Goal: Information Seeking & Learning: Learn about a topic

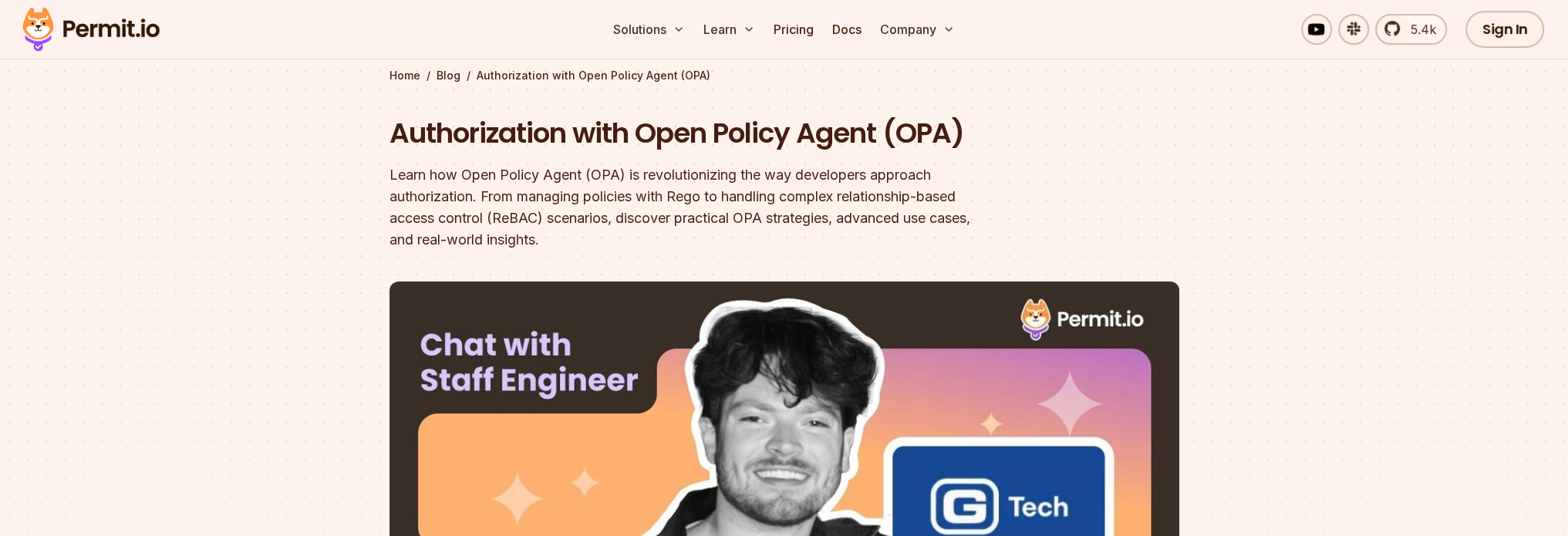
scroll to position [154, 0]
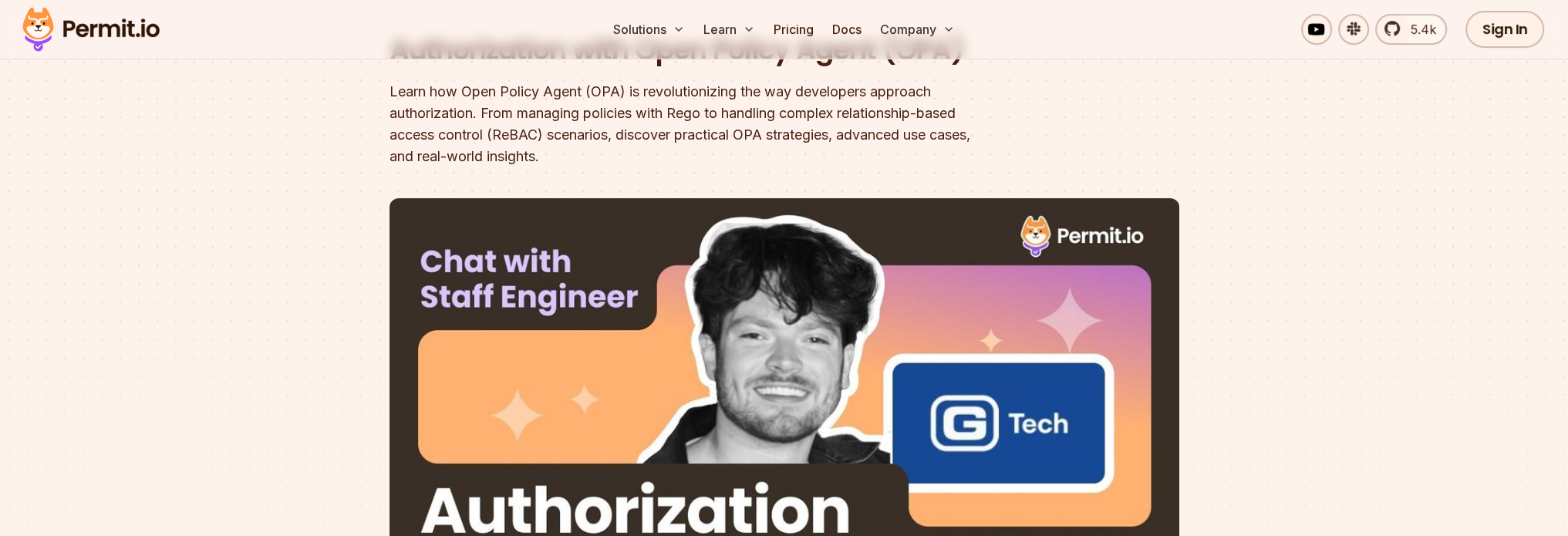
drag, startPoint x: 1277, startPoint y: 272, endPoint x: 302, endPoint y: 212, distance: 976.8
drag, startPoint x: 302, startPoint y: 212, endPoint x: 168, endPoint y: 206, distance: 134.1
click at [168, 206] on div at bounding box center [784, 478] width 1568 height 570
click at [469, 137] on div "Learn how Open Policy Agent (OPA) is revolutionizing the way developers approac…" at bounding box center [685, 124] width 592 height 86
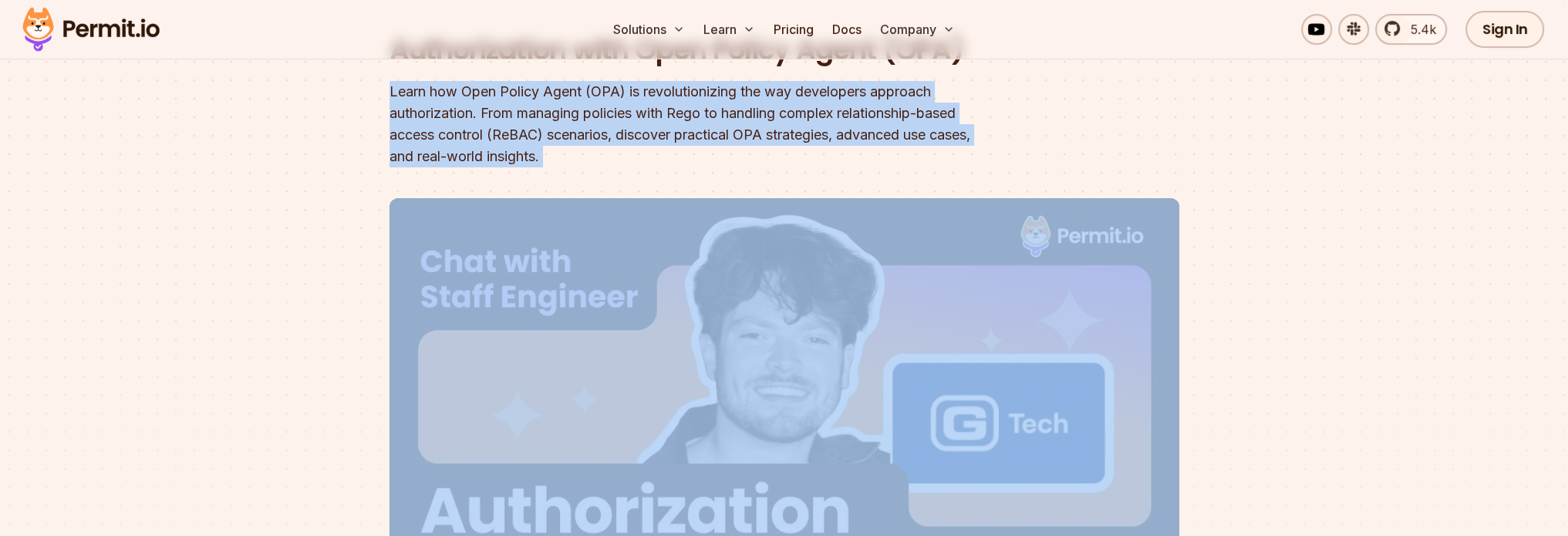
click at [469, 137] on div "Learn how Open Policy Agent (OPA) is revolutionizing the way developers approac…" at bounding box center [685, 124] width 592 height 86
click at [651, 126] on div "Learn how Open Policy Agent (OPA) is revolutionizing the way developers approac…" at bounding box center [685, 124] width 592 height 86
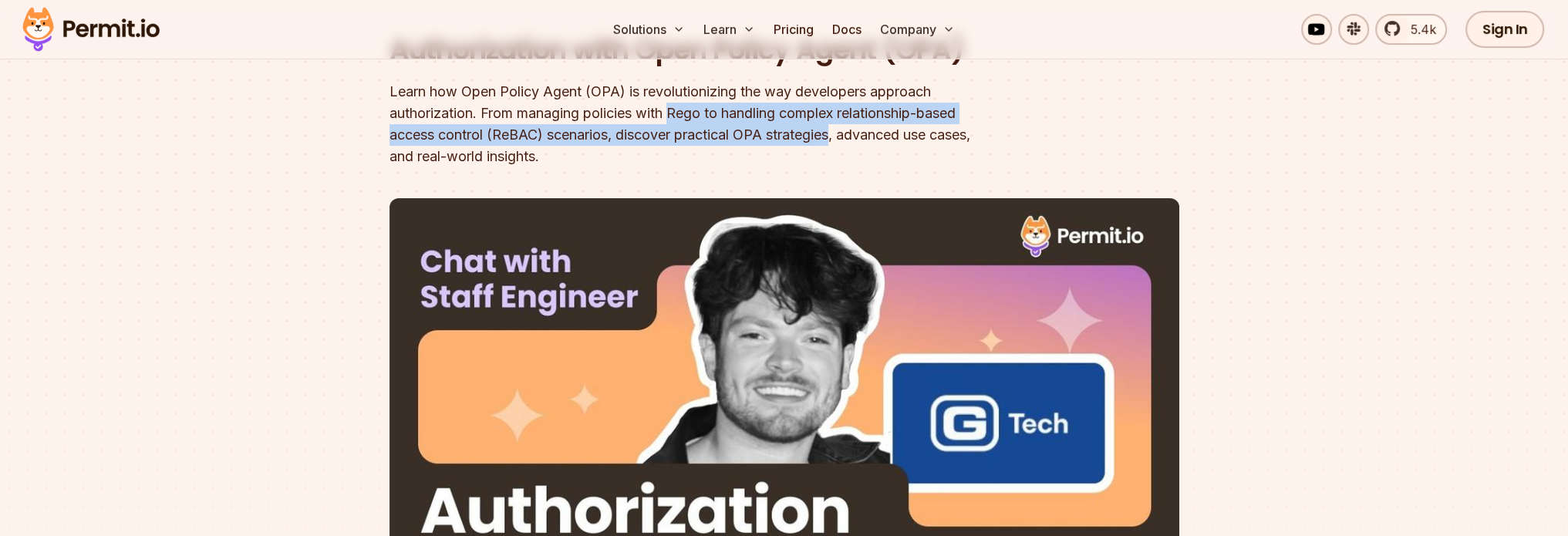
drag, startPoint x: 674, startPoint y: 117, endPoint x: 836, endPoint y: 134, distance: 162.9
click at [836, 134] on div "Learn how Open Policy Agent (OPA) is revolutionizing the way developers approac…" at bounding box center [685, 124] width 592 height 86
click at [701, 117] on div "Learn how Open Policy Agent (OPA) is revolutionizing the way developers approac…" at bounding box center [685, 124] width 592 height 86
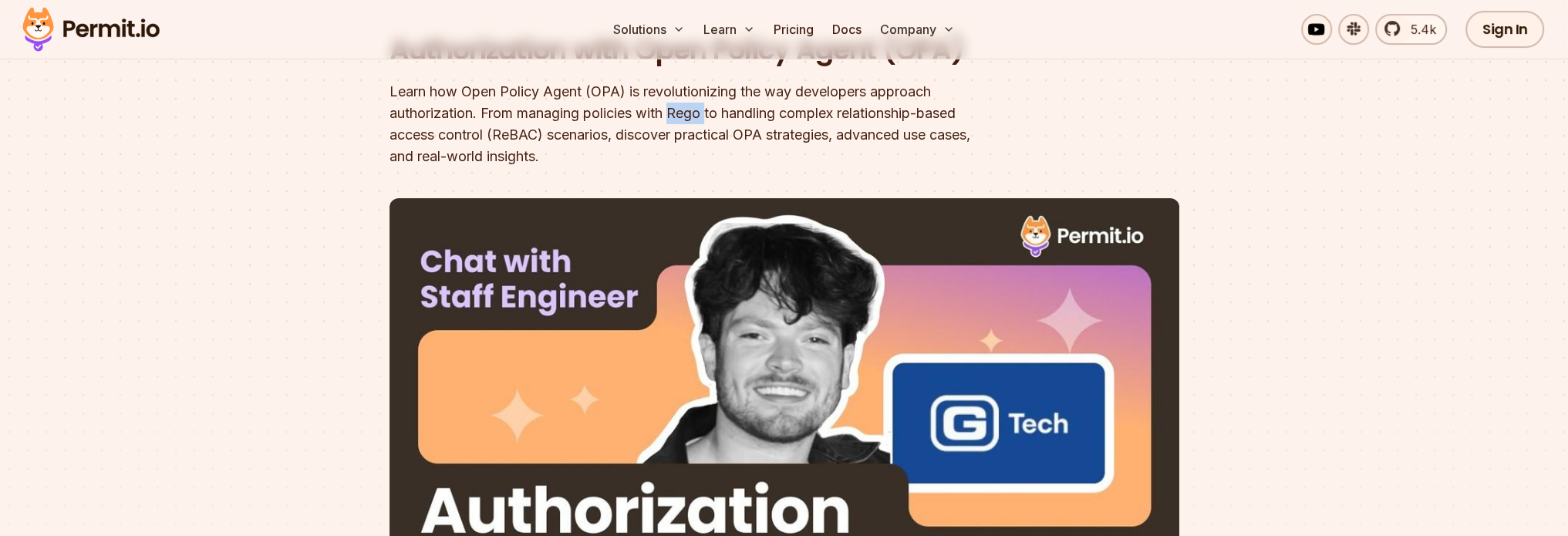
click at [701, 117] on div "Learn how Open Policy Agent (OPA) is revolutionizing the way developers approac…" at bounding box center [685, 124] width 592 height 86
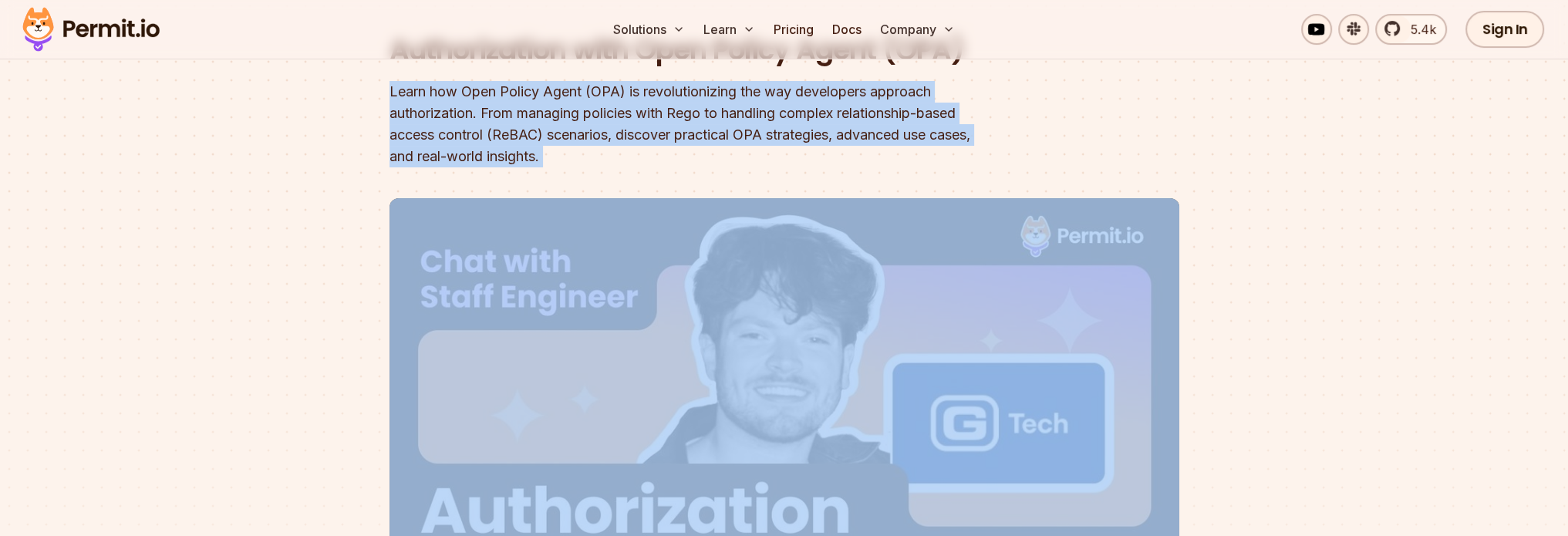
click at [701, 117] on div "Learn how Open Policy Agent (OPA) is revolutionizing the way developers approac…" at bounding box center [685, 124] width 592 height 86
drag, startPoint x: 561, startPoint y: 117, endPoint x: 413, endPoint y: 114, distance: 148.0
drag, startPoint x: 413, startPoint y: 114, endPoint x: 290, endPoint y: 116, distance: 123.0
click at [290, 116] on section "Home / Blog / Authorization with Open Policy Agent (OPA) Authorization with Ope…" at bounding box center [784, 324] width 1568 height 877
drag, startPoint x: 991, startPoint y: 120, endPoint x: 721, endPoint y: 98, distance: 270.9
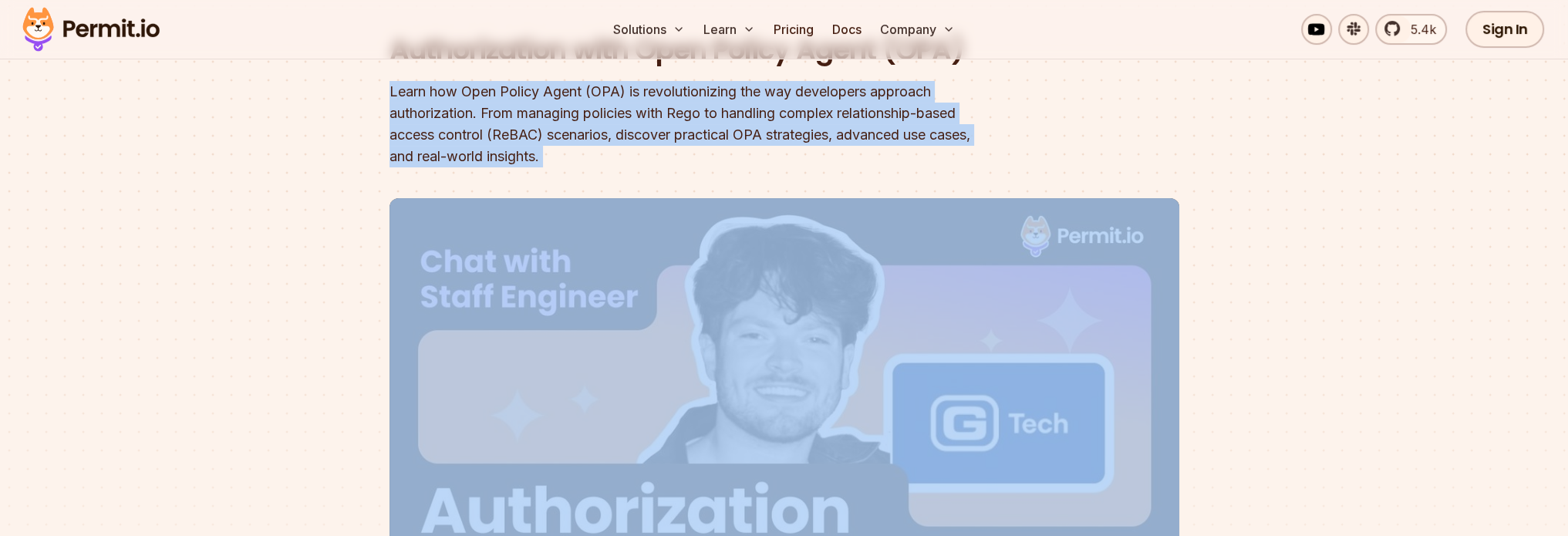
click at [721, 98] on div "Learn how Open Policy Agent (OPA) is revolutionizing the way developers approac…" at bounding box center [685, 124] width 592 height 86
click at [522, 107] on div "Learn how Open Policy Agent (OPA) is revolutionizing the way developers approac…" at bounding box center [685, 124] width 592 height 86
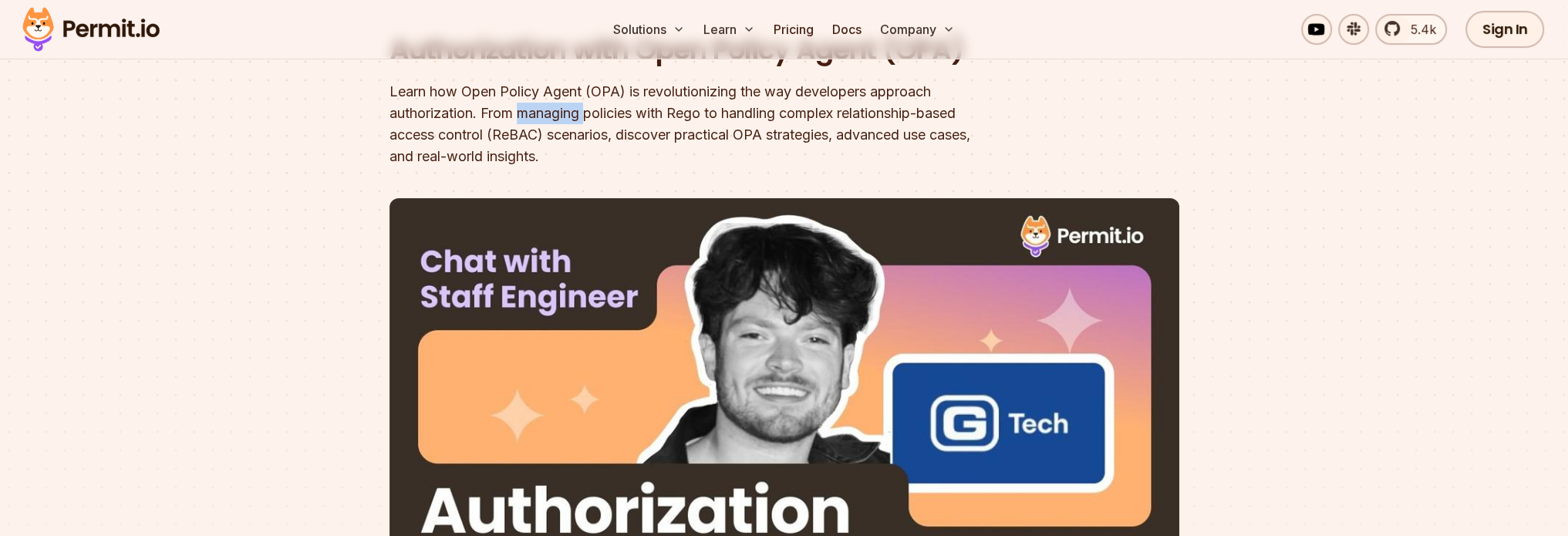
click at [522, 107] on div "Learn how Open Policy Agent (OPA) is revolutionizing the way developers approac…" at bounding box center [685, 124] width 592 height 86
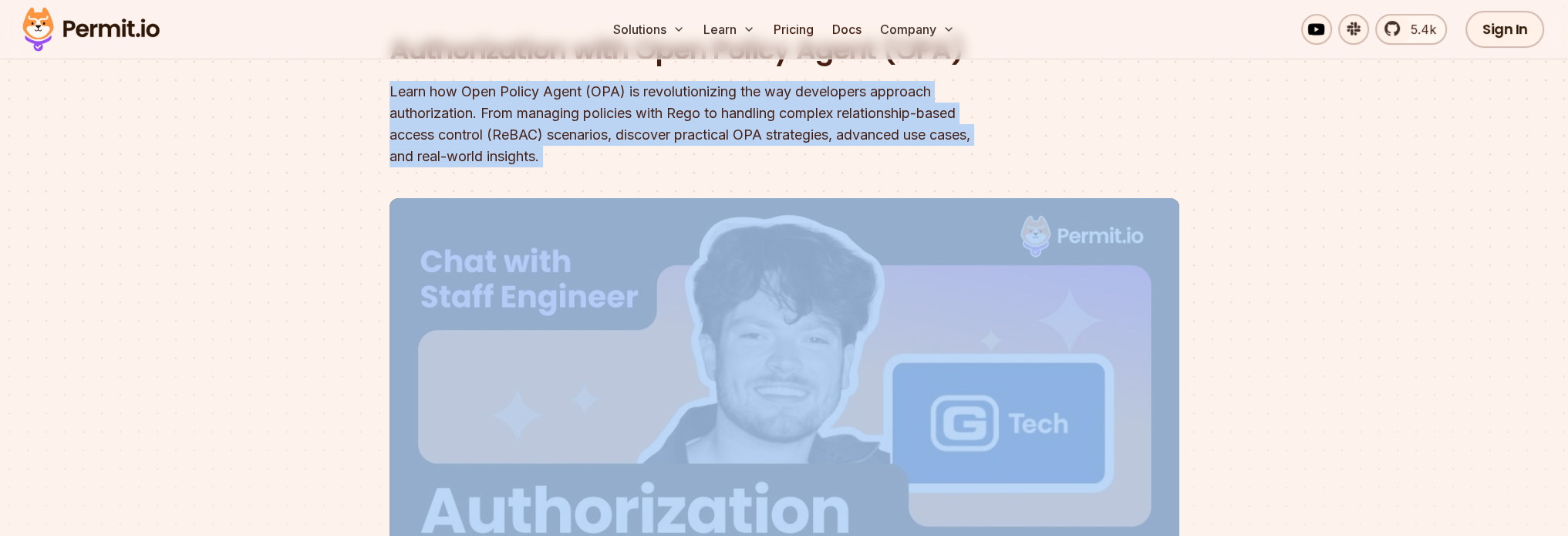
click at [522, 107] on div "Learn how Open Policy Agent (OPA) is revolutionizing the way developers approac…" at bounding box center [685, 124] width 592 height 86
click at [449, 122] on div "Learn how Open Policy Agent (OPA) is revolutionizing the way developers approac…" at bounding box center [685, 124] width 592 height 86
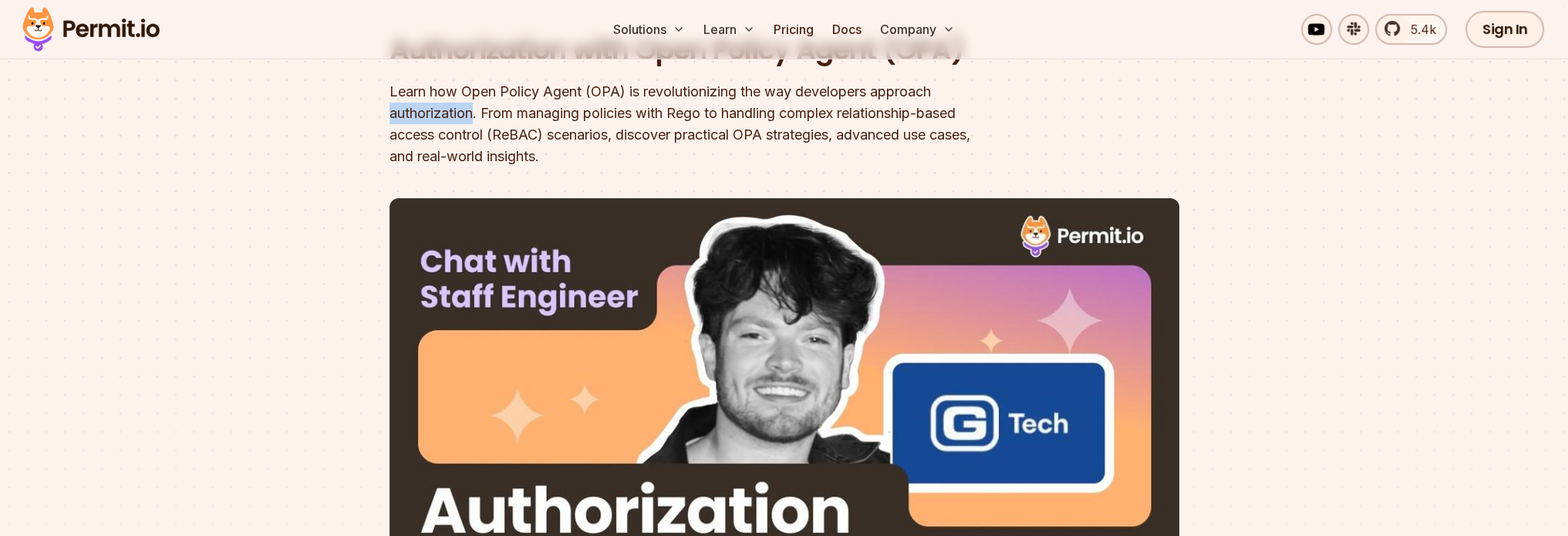
click at [449, 122] on div "Learn how Open Policy Agent (OPA) is revolutionizing the way developers approac…" at bounding box center [685, 124] width 592 height 86
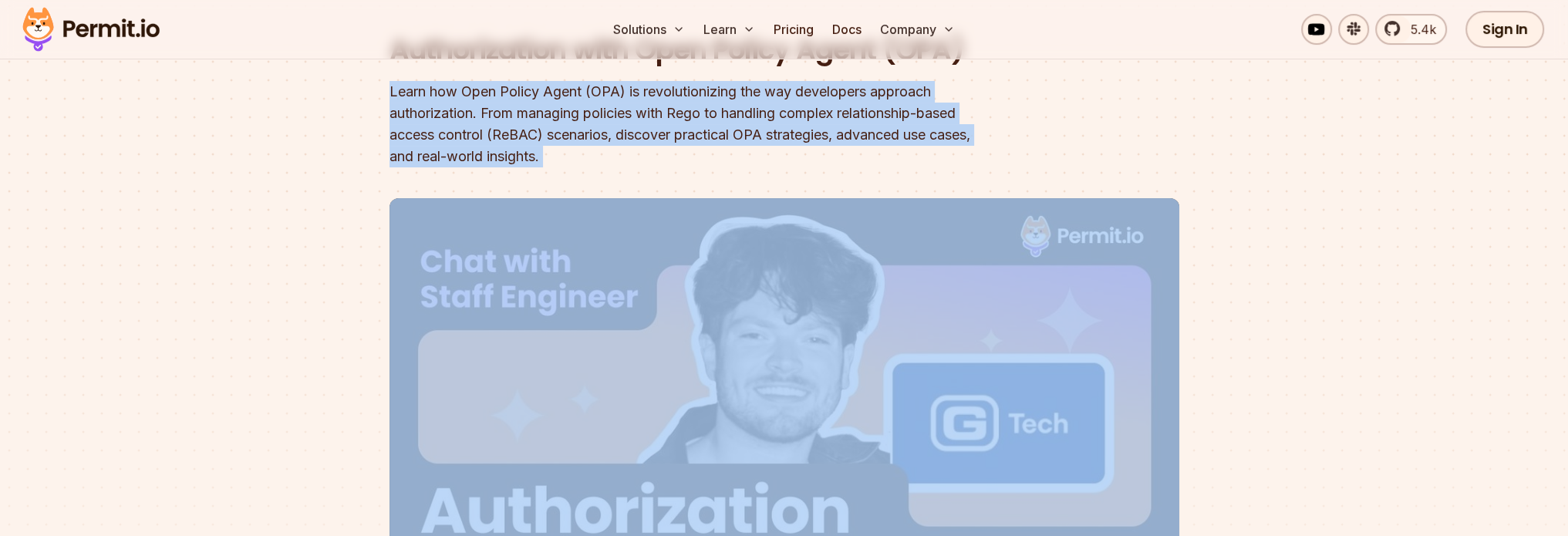
click at [449, 122] on div "Learn how Open Policy Agent (OPA) is revolutionizing the way developers approac…" at bounding box center [685, 124] width 592 height 86
click at [679, 133] on div "Learn how Open Policy Agent (OPA) is revolutionizing the way developers approac…" at bounding box center [685, 124] width 592 height 86
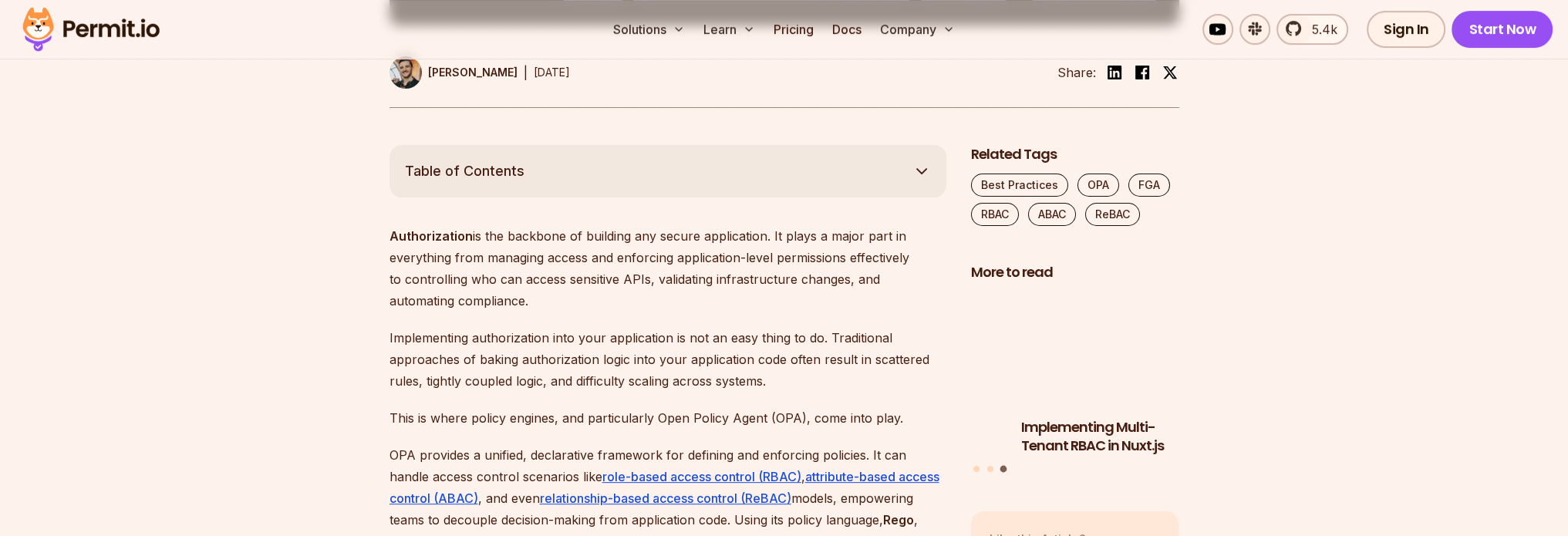
scroll to position [848, 0]
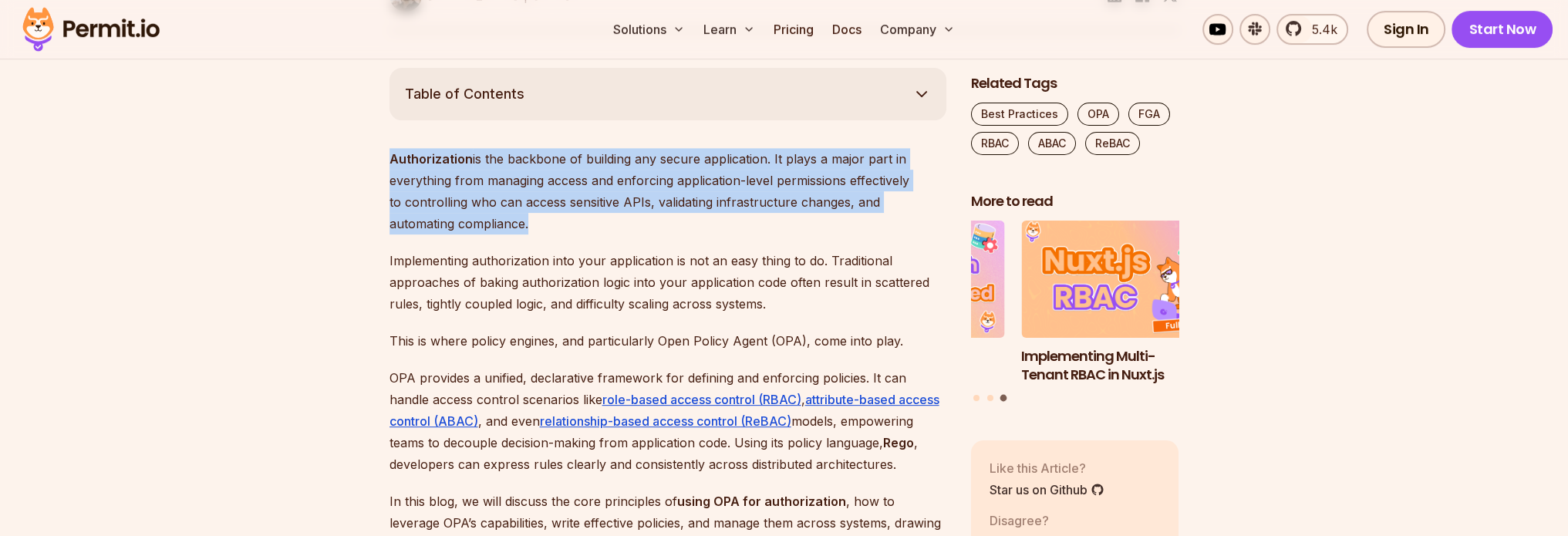
drag, startPoint x: 373, startPoint y: 153, endPoint x: 525, endPoint y: 220, distance: 166.1
click at [526, 220] on p "Authorization is the backbone of building any secure application. It plays a ma…" at bounding box center [668, 190] width 557 height 86
drag, startPoint x: 530, startPoint y: 220, endPoint x: 398, endPoint y: 159, distance: 145.4
click at [398, 159] on p "Authorization is the backbone of building any secure application. It plays a ma…" at bounding box center [668, 190] width 557 height 86
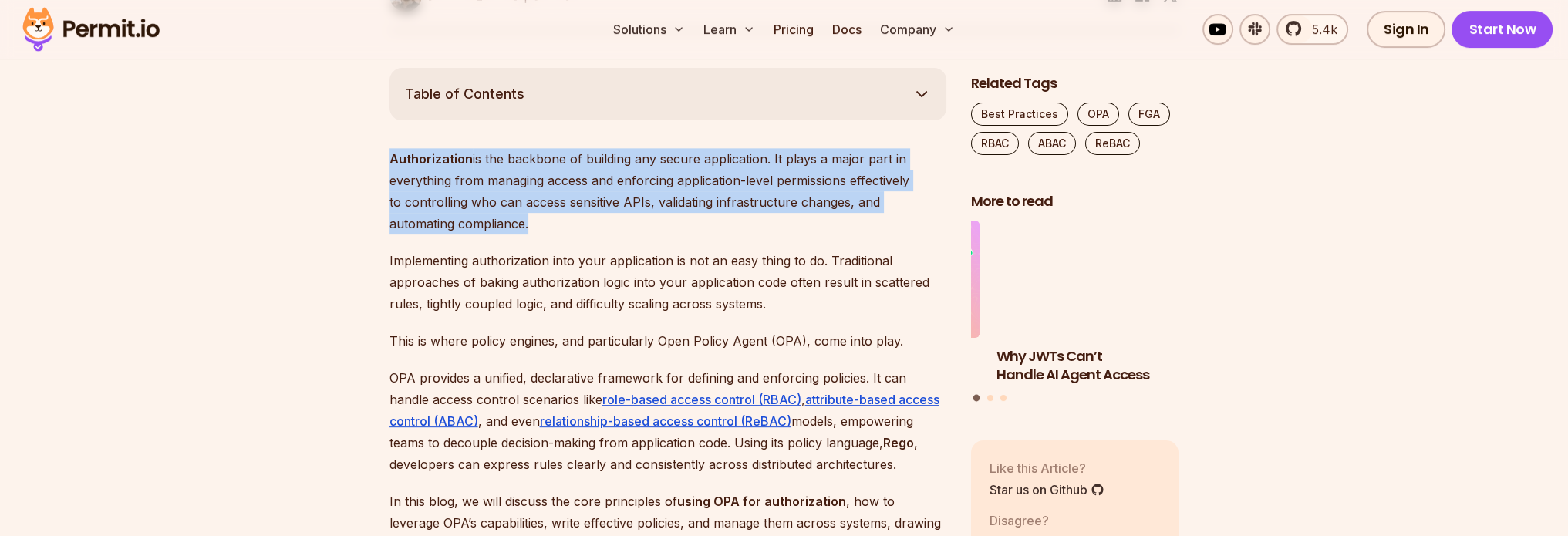
click at [535, 175] on p "Authorization is the backbone of building any secure application. It plays a ma…" at bounding box center [668, 190] width 557 height 86
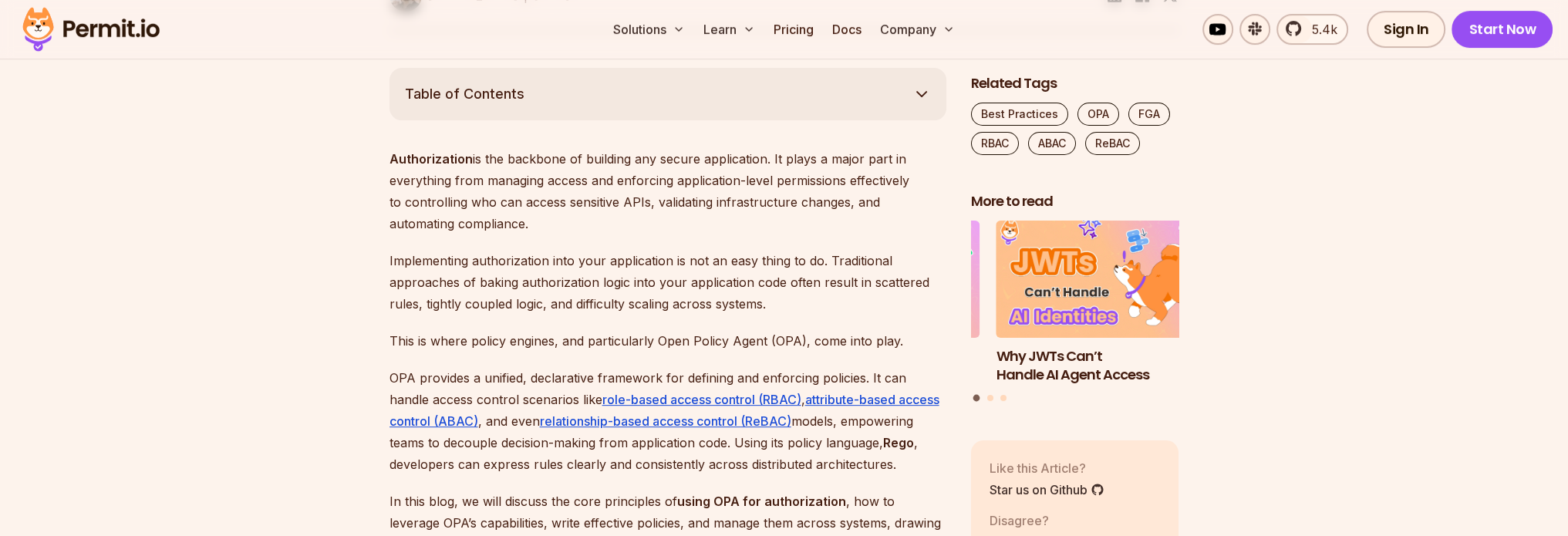
click at [468, 166] on strong "Authorization" at bounding box center [430, 158] width 83 height 16
click at [468, 165] on strong "Authorization" at bounding box center [430, 158] width 83 height 16
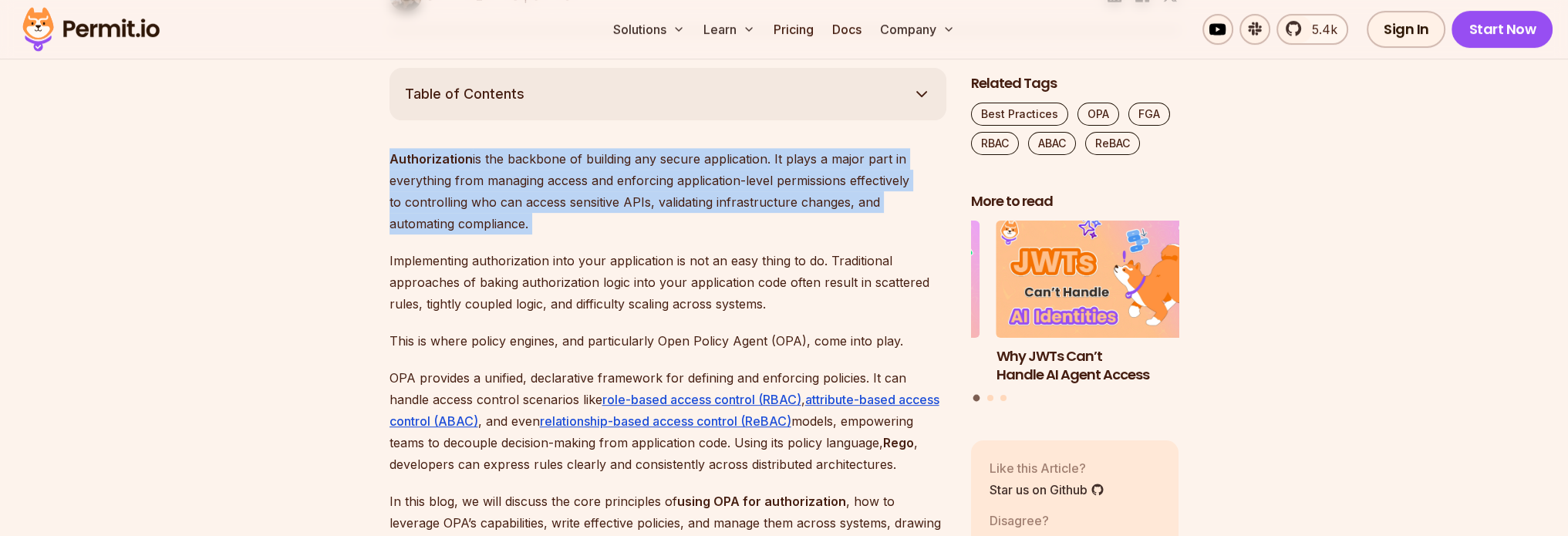
click at [468, 165] on strong "Authorization" at bounding box center [430, 158] width 83 height 16
drag, startPoint x: 480, startPoint y: 165, endPoint x: 889, endPoint y: 163, distance: 409.0
drag, startPoint x: 889, startPoint y: 163, endPoint x: 777, endPoint y: 152, distance: 112.5
click at [777, 152] on p "Authorization is the backbone of building any secure application. It plays a ma…" at bounding box center [668, 190] width 557 height 86
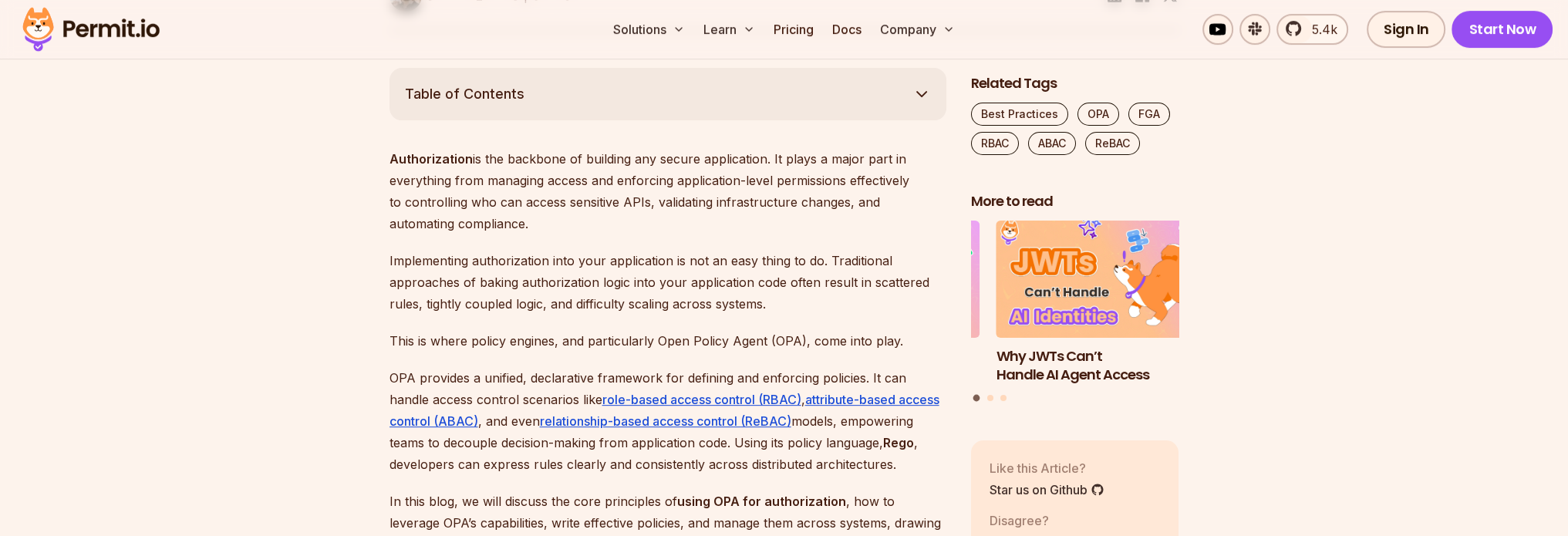
click at [613, 301] on p "Implementing authorization into your application is not an easy thing to do. Tr…" at bounding box center [668, 282] width 557 height 65
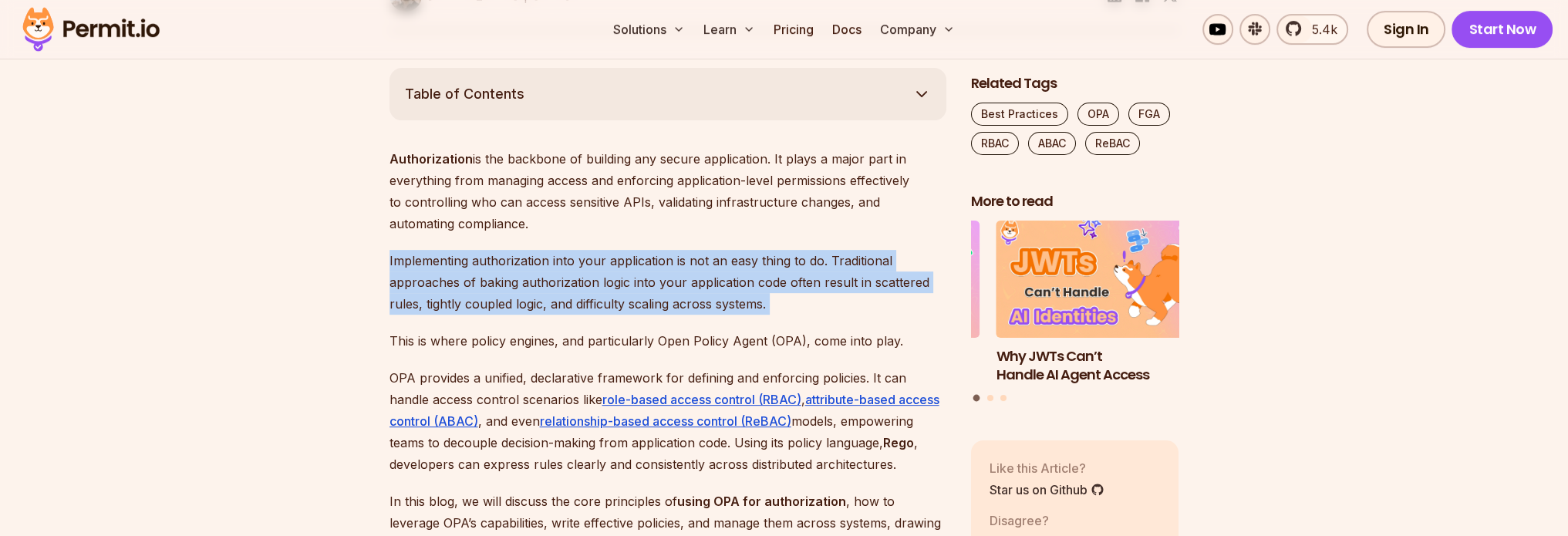
click at [613, 301] on p "Implementing authorization into your application is not an easy thing to do. Tr…" at bounding box center [668, 282] width 557 height 65
drag, startPoint x: 613, startPoint y: 301, endPoint x: 499, endPoint y: 286, distance: 115.0
click at [499, 286] on p "Implementing authorization into your application is not an easy thing to do. Tr…" at bounding box center [668, 282] width 557 height 65
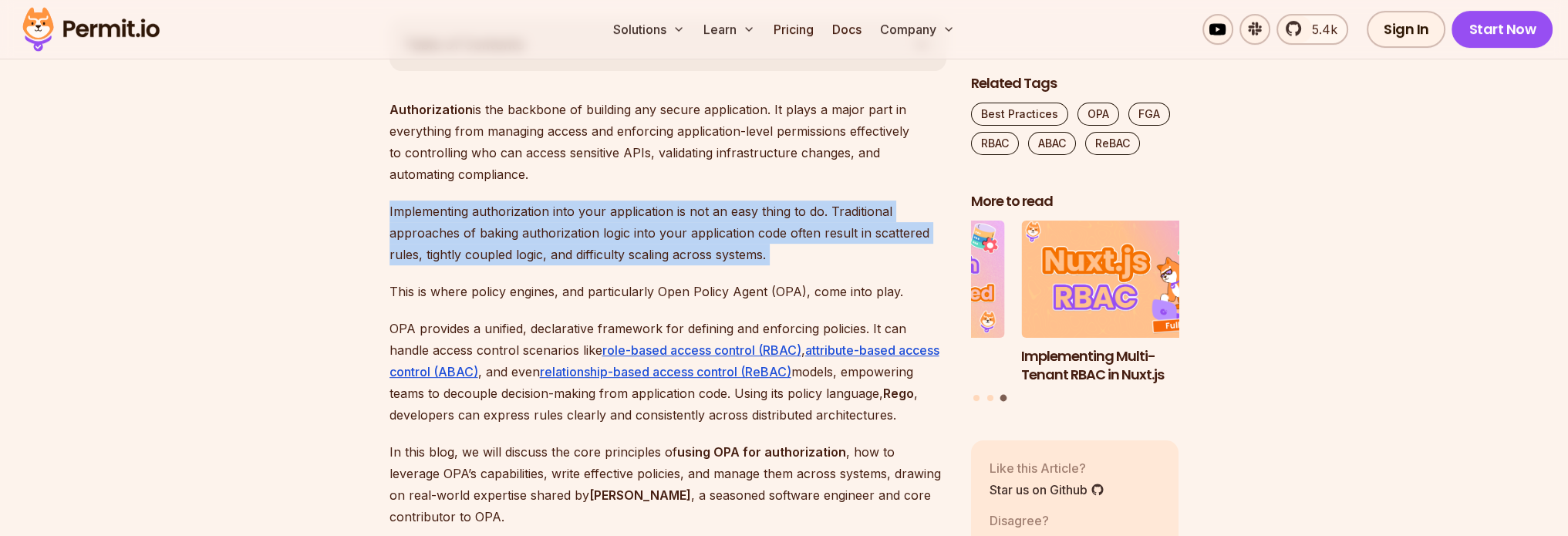
scroll to position [1002, 0]
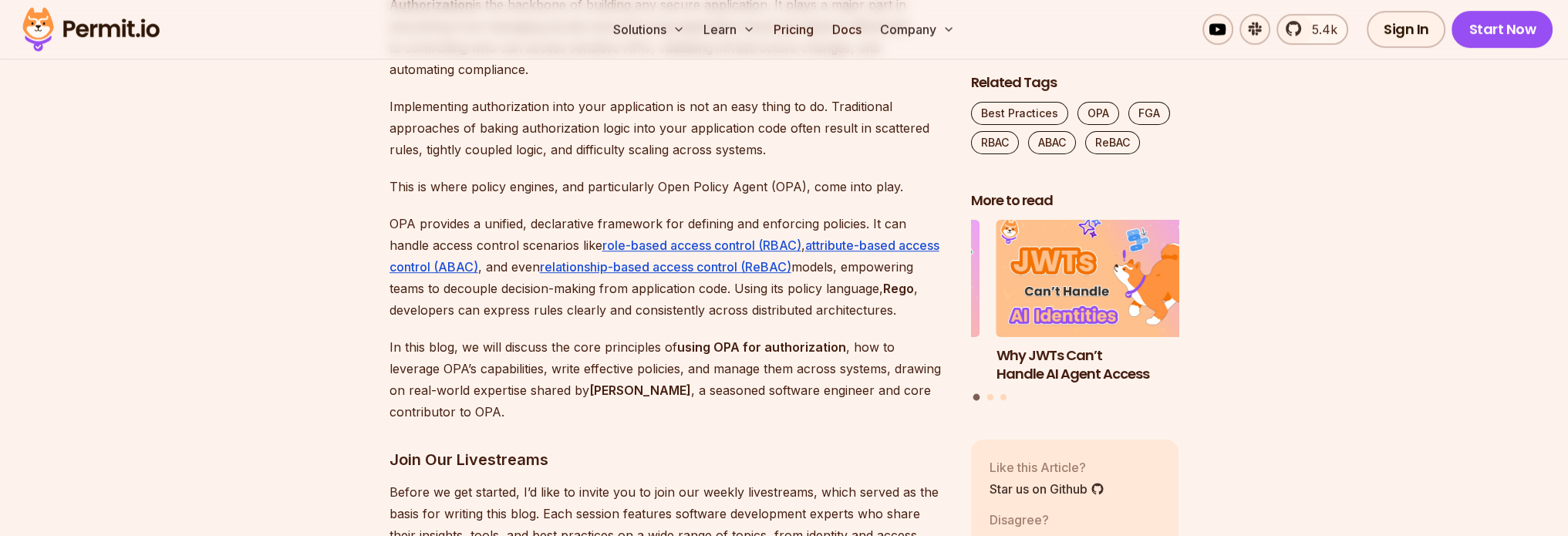
click at [498, 246] on p "OPA provides a unified, declarative framework for defining and enforcing polici…" at bounding box center [668, 266] width 557 height 108
click at [577, 306] on p "OPA provides a unified, declarative framework for defining and enforcing polici…" at bounding box center [668, 266] width 557 height 108
click at [579, 308] on p "OPA provides a unified, declarative framework for defining and enforcing polici…" at bounding box center [668, 266] width 557 height 108
click at [559, 360] on p "In this blog, we will discuss the core principles of using OPA for authorizatio…" at bounding box center [668, 378] width 557 height 86
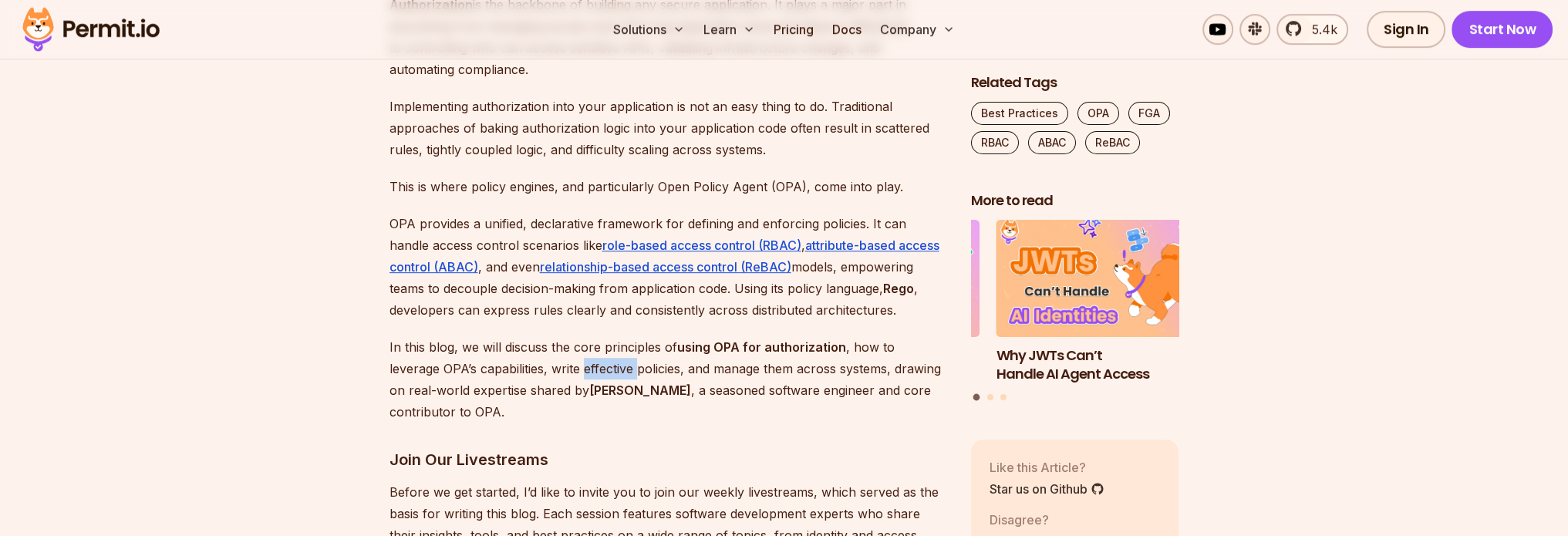
click at [559, 360] on p "In this blog, we will discuss the core principles of using OPA for authorizatio…" at bounding box center [668, 378] width 557 height 86
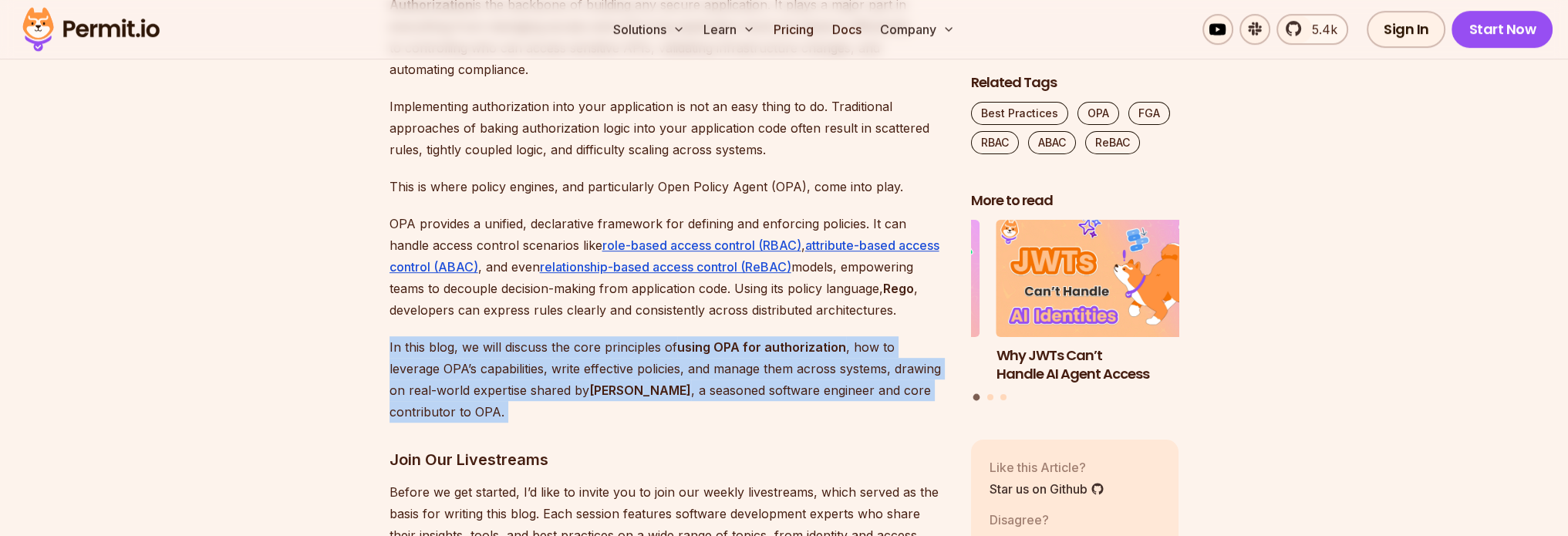
click at [559, 360] on p "In this blog, we will discuss the core principles of using OPA for authorizatio…" at bounding box center [668, 378] width 557 height 86
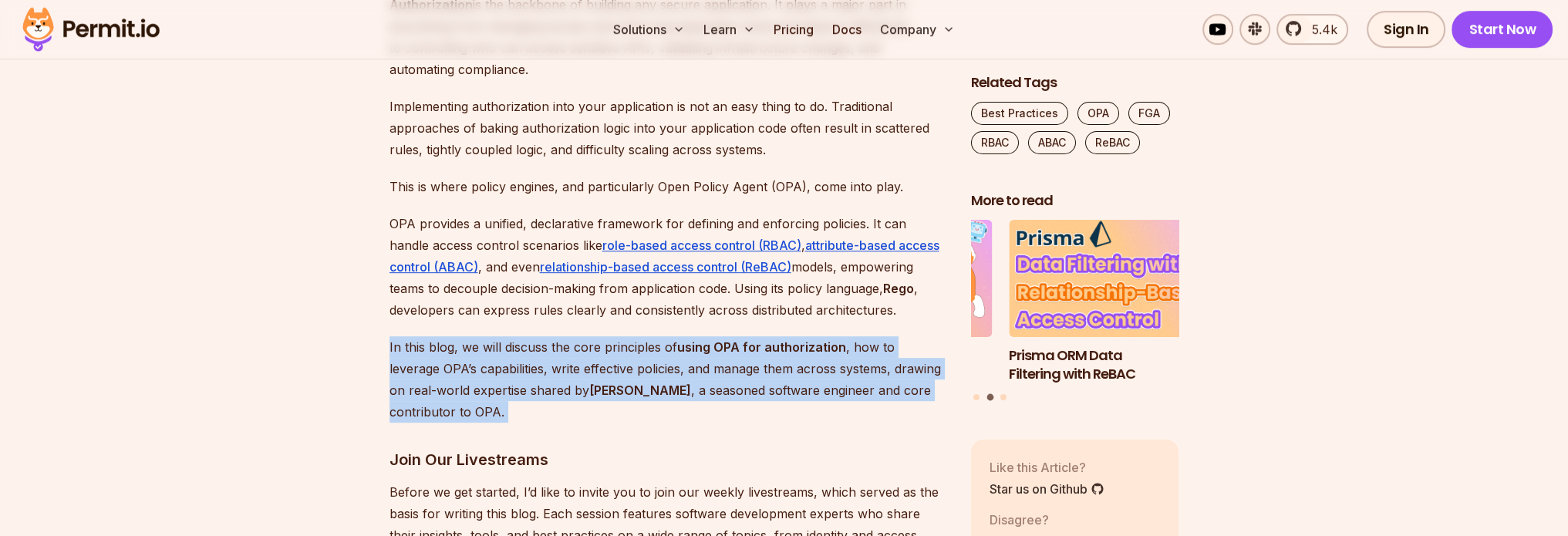
click at [671, 369] on p "In this blog, we will discuss the core principles of using OPA for authorizatio…" at bounding box center [668, 378] width 557 height 86
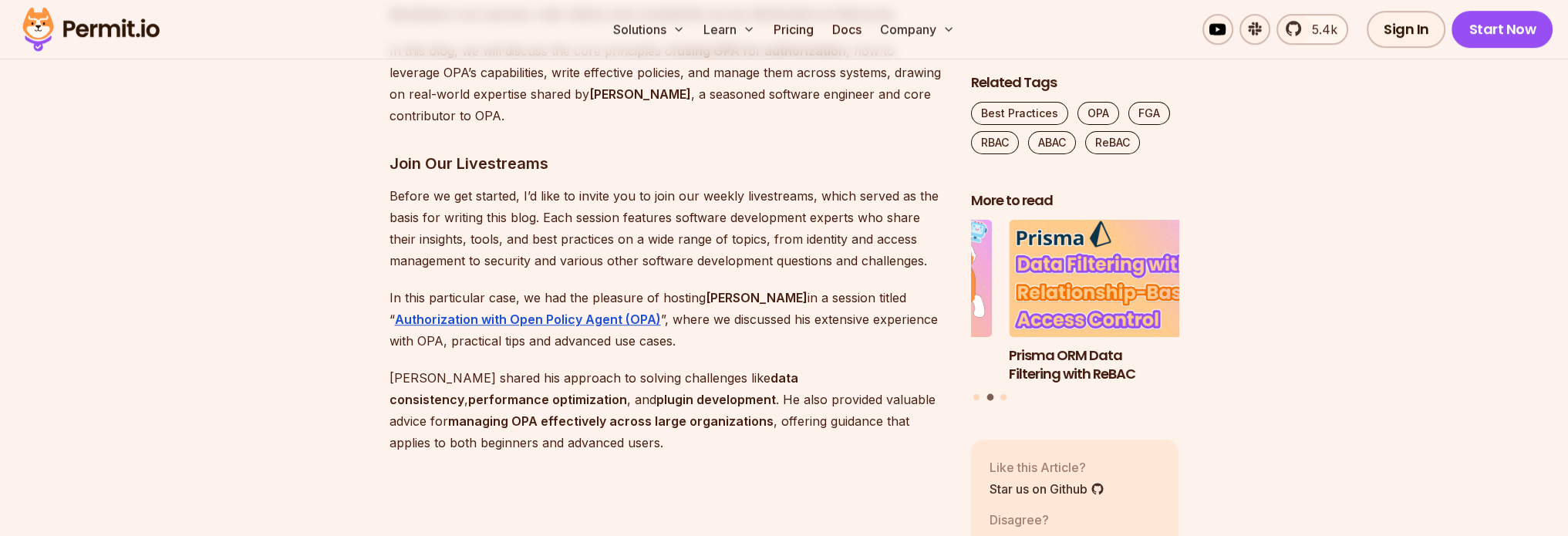
scroll to position [1387, 0]
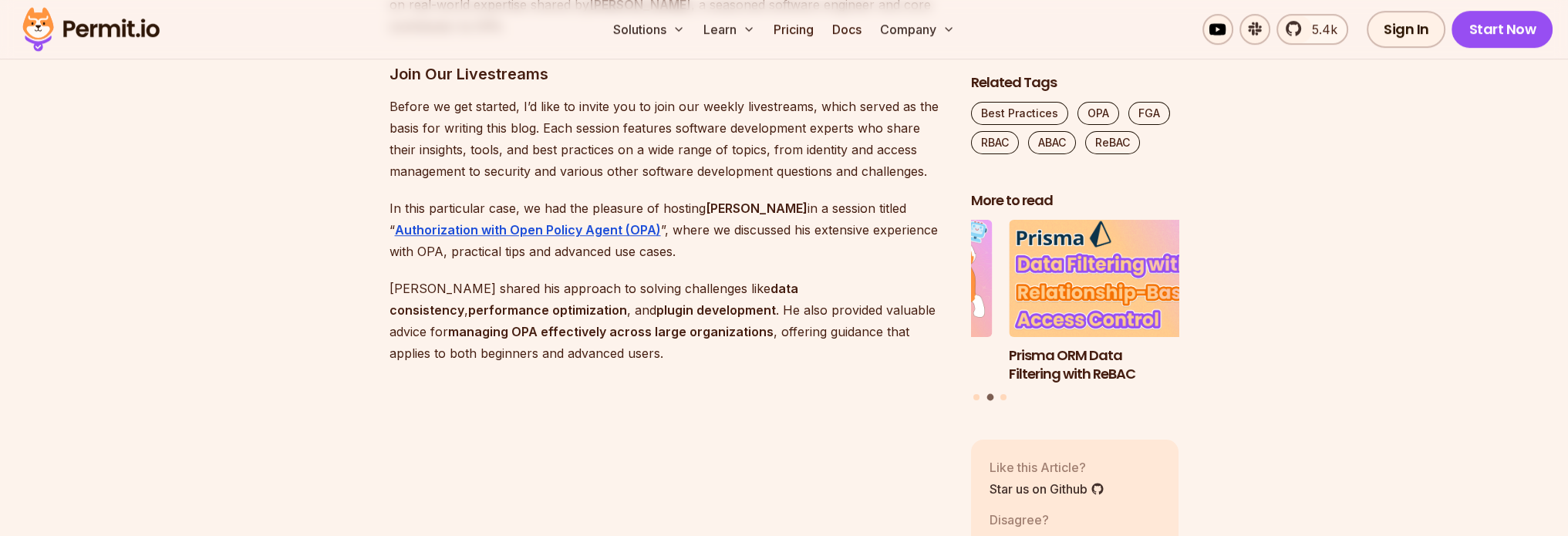
click at [562, 133] on p "Before we get started, I’d like to invite you to join our weekly livestreams, w…" at bounding box center [668, 138] width 557 height 86
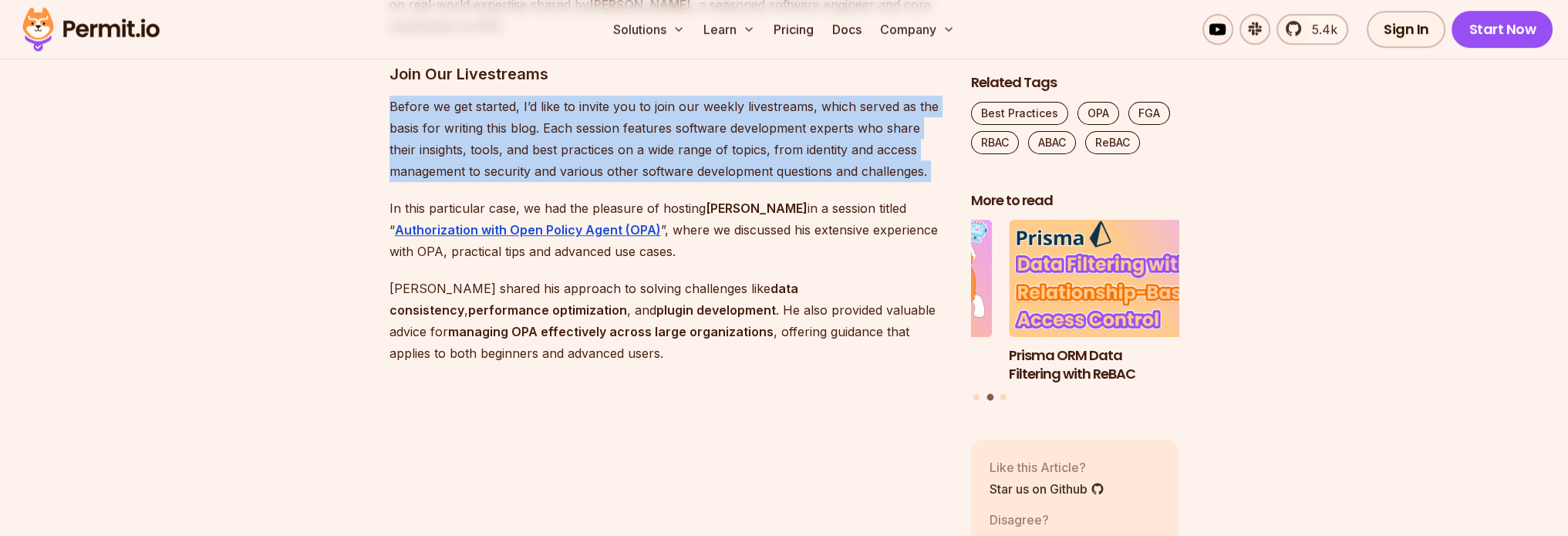
click at [562, 133] on p "Before we get started, I’d like to invite you to join our weekly livestreams, w…" at bounding box center [668, 138] width 557 height 86
click at [505, 133] on p "Before we get started, I’d like to invite you to join our weekly livestreams, w…" at bounding box center [668, 138] width 557 height 86
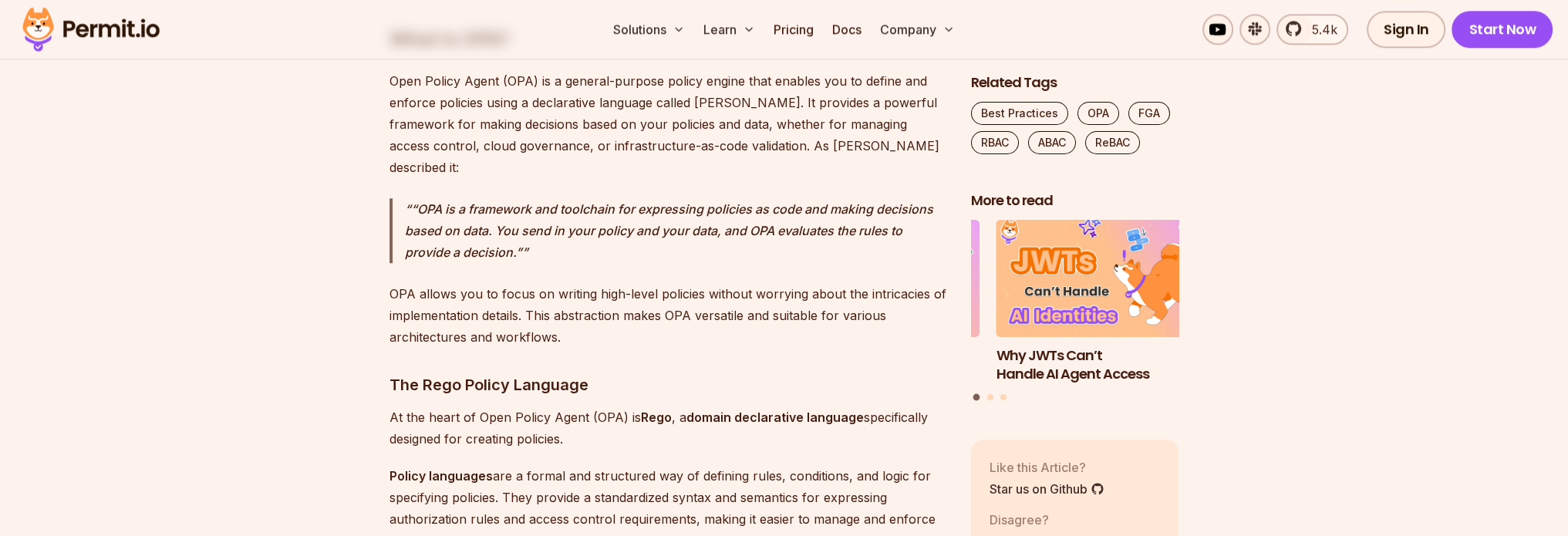
scroll to position [2158, 0]
